Goal: Find specific page/section: Find specific page/section

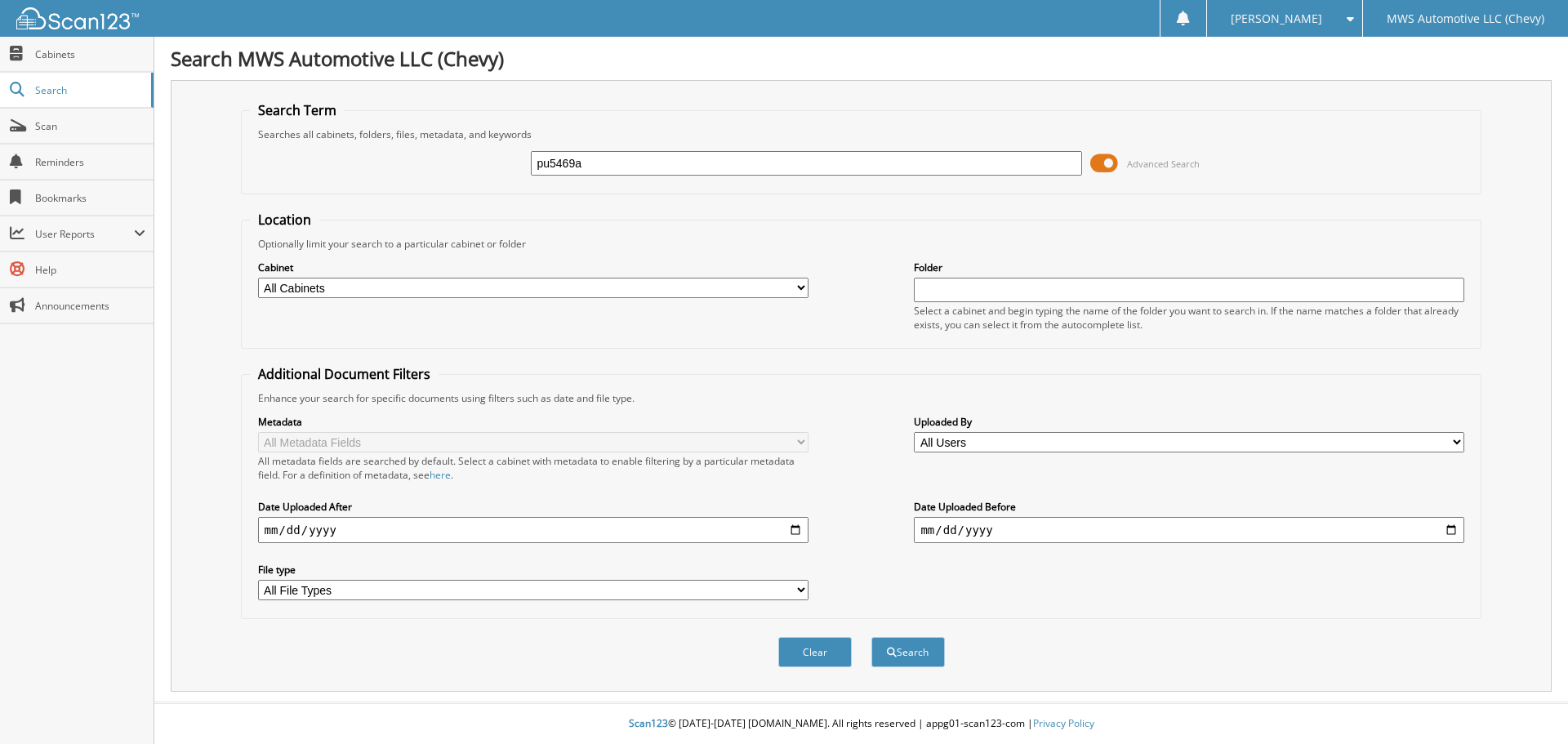
type input "pu5469a"
click at [871, 636] on button "Search" at bounding box center [908, 652] width 73 height 30
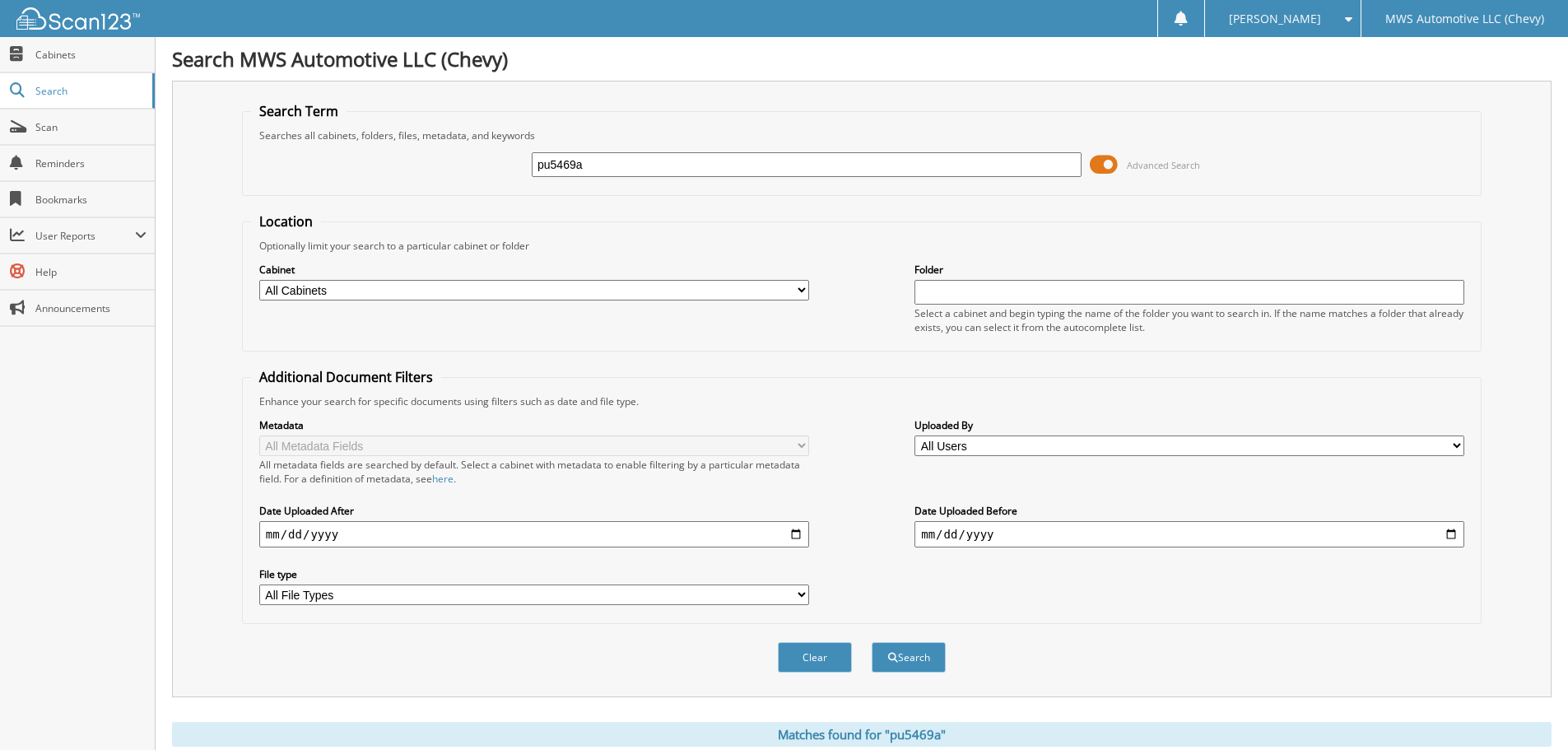
scroll to position [330, 0]
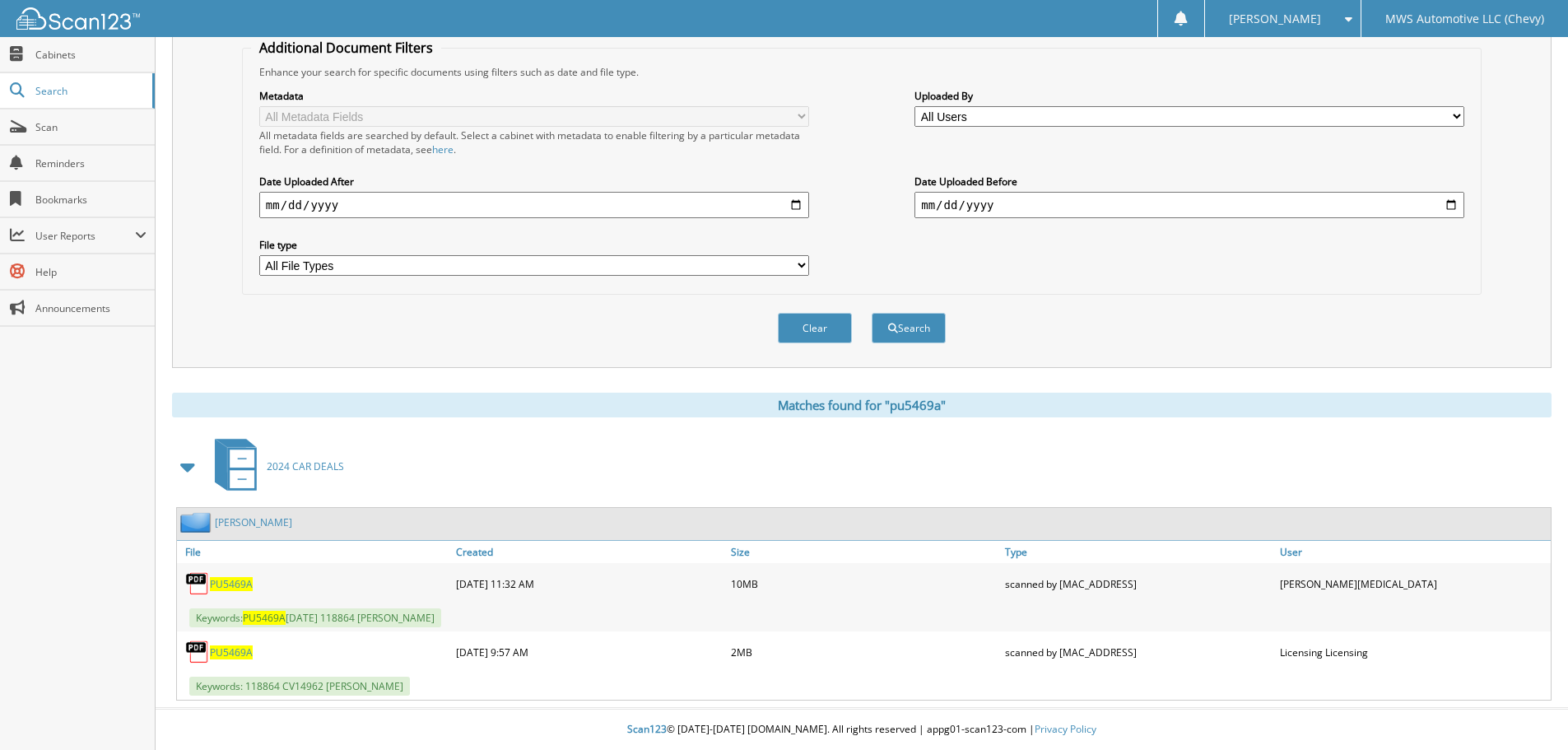
click at [233, 586] on span "PU5469A" at bounding box center [231, 584] width 42 height 14
